Goal: Task Accomplishment & Management: Manage account settings

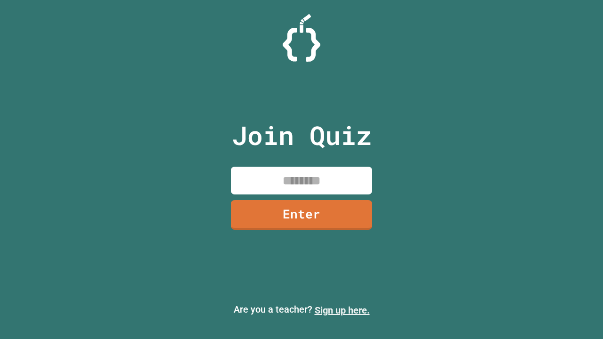
click at [342, 310] on link "Sign up here." at bounding box center [342, 310] width 55 height 11
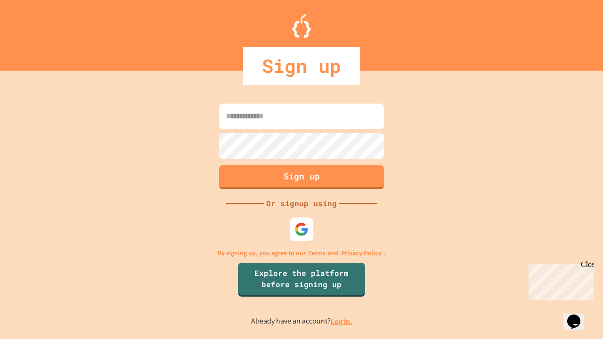
click at [342, 321] on link "Log in." at bounding box center [342, 321] width 22 height 10
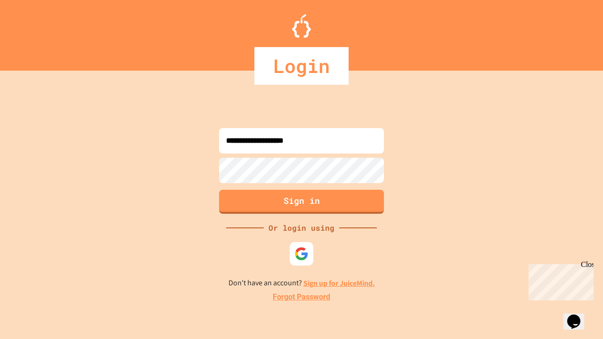
type input "**********"
